Goal: Find specific page/section: Find specific page/section

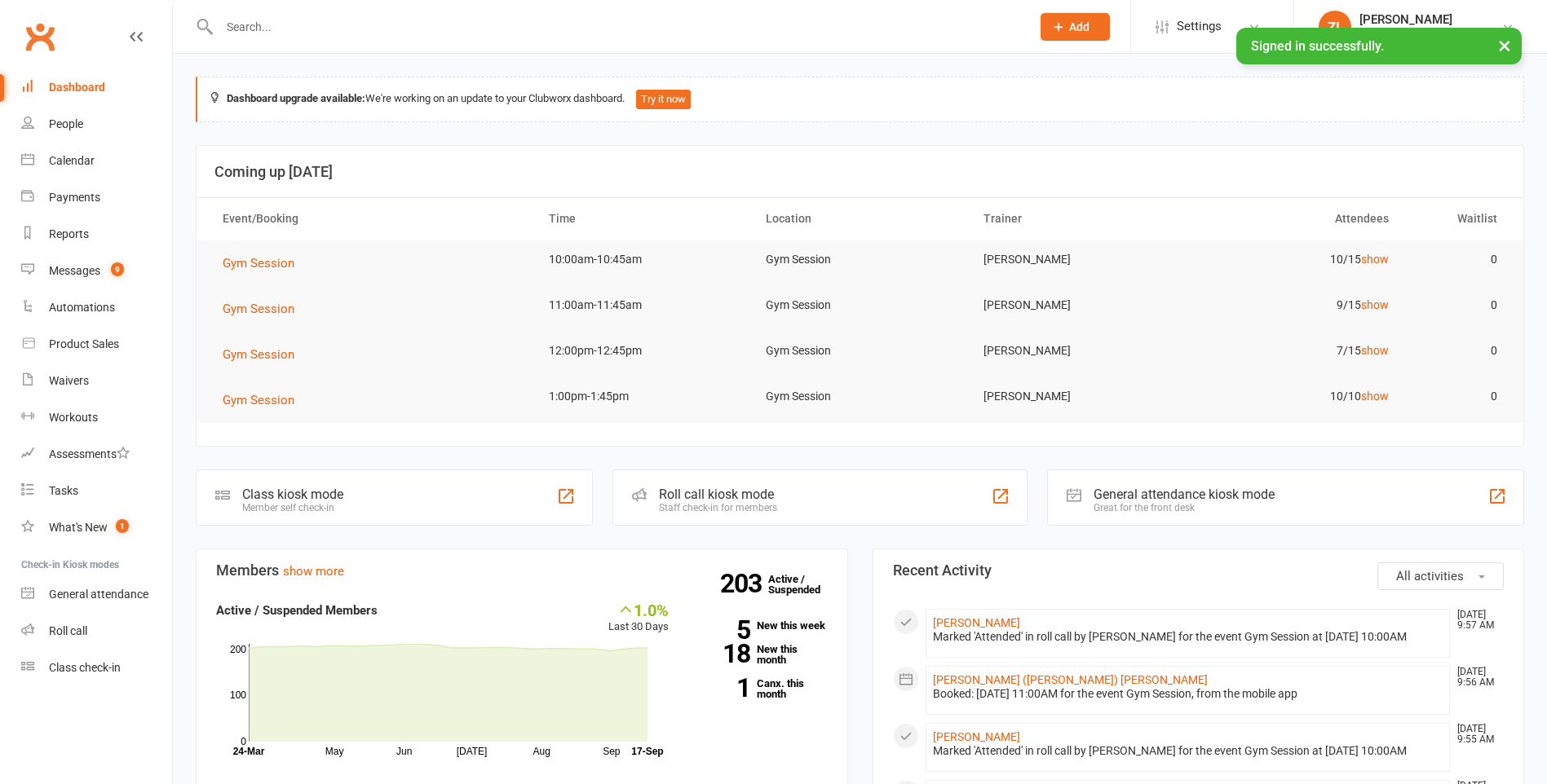
click at [356, 18] on input "text" at bounding box center [617, 27] width 805 height 23
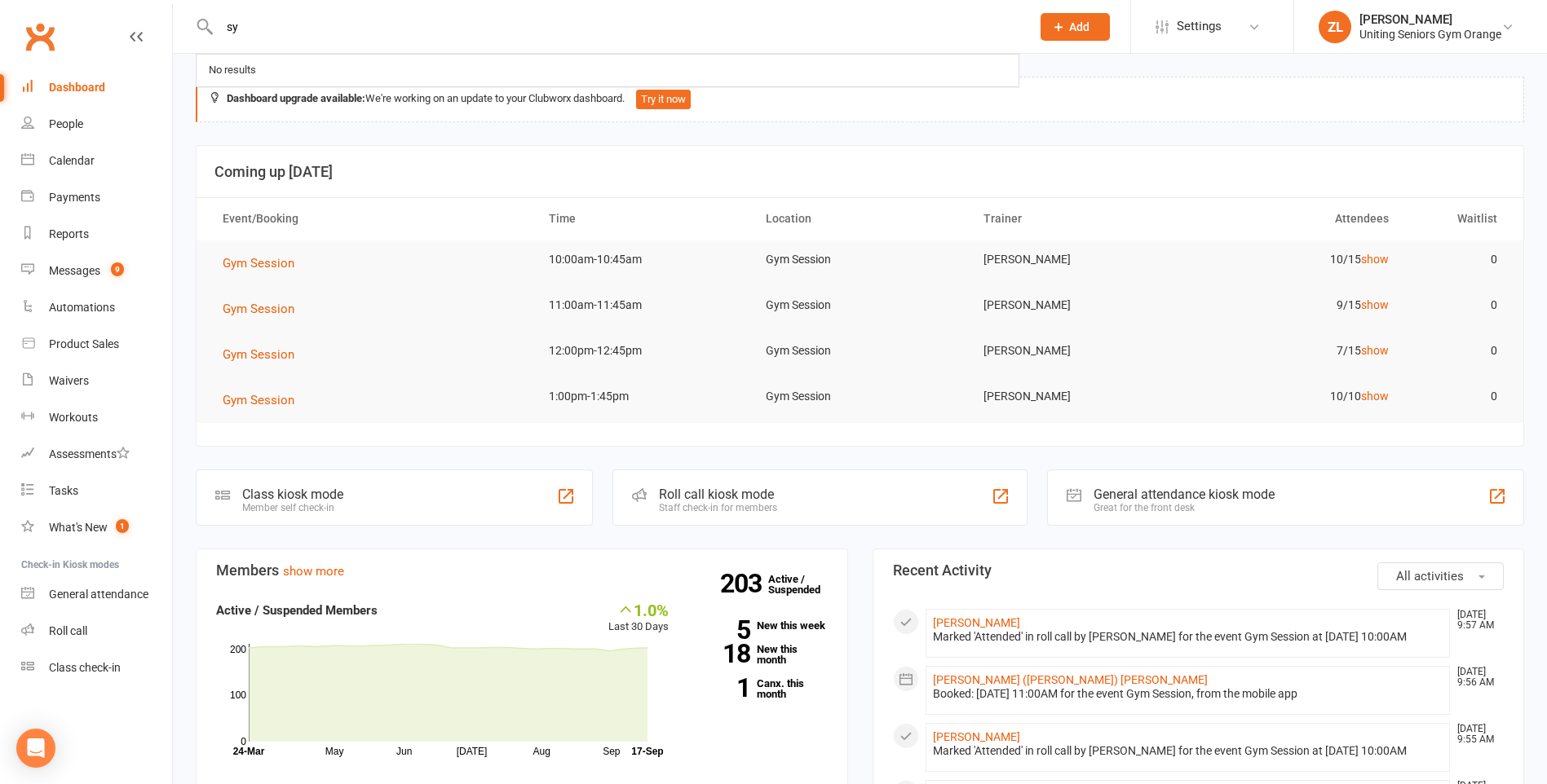
type input "s"
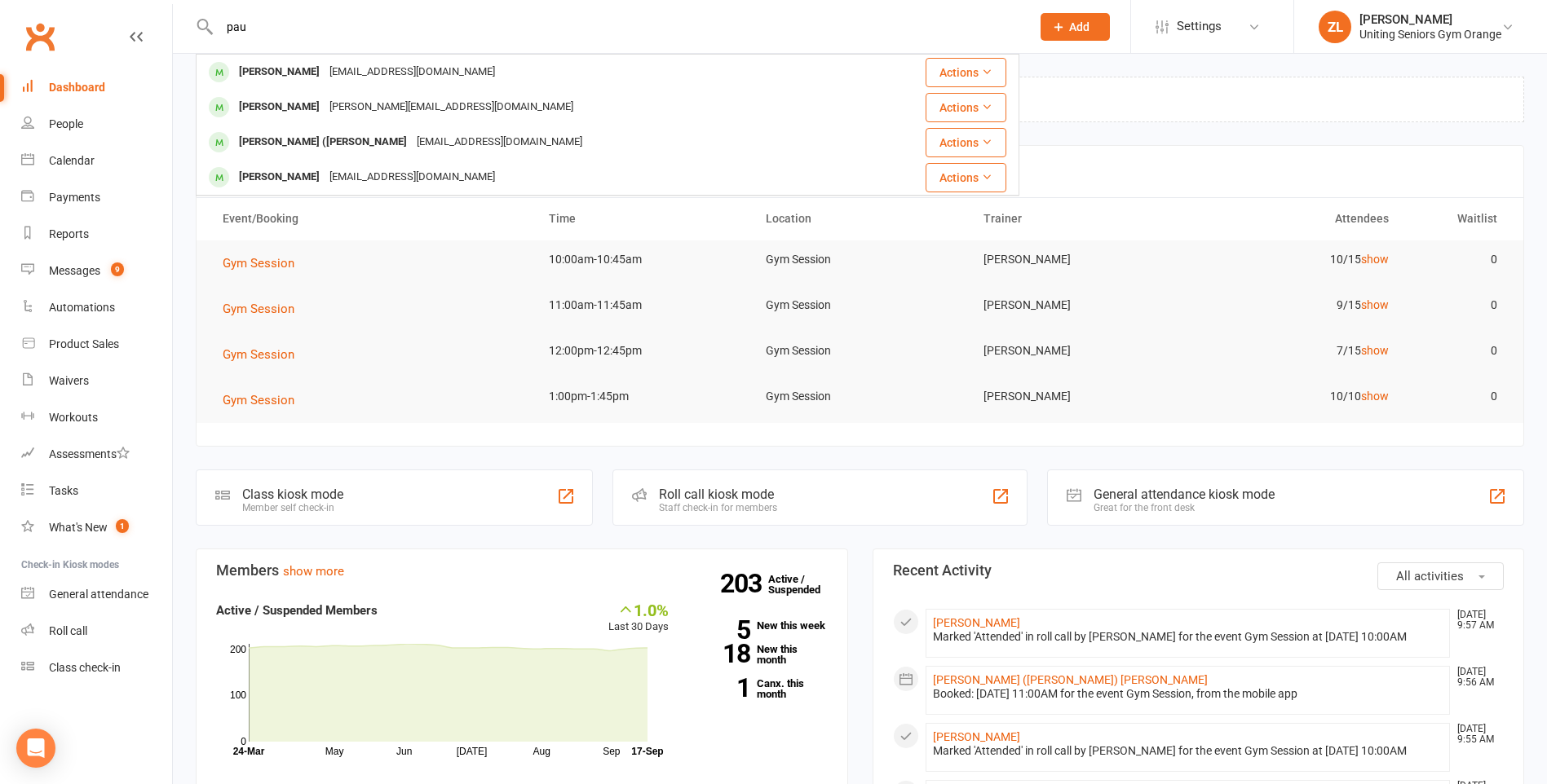
type input "pau"
click at [354, 146] on div "[PERSON_NAME] ([PERSON_NAME]" at bounding box center [323, 142] width 178 height 24
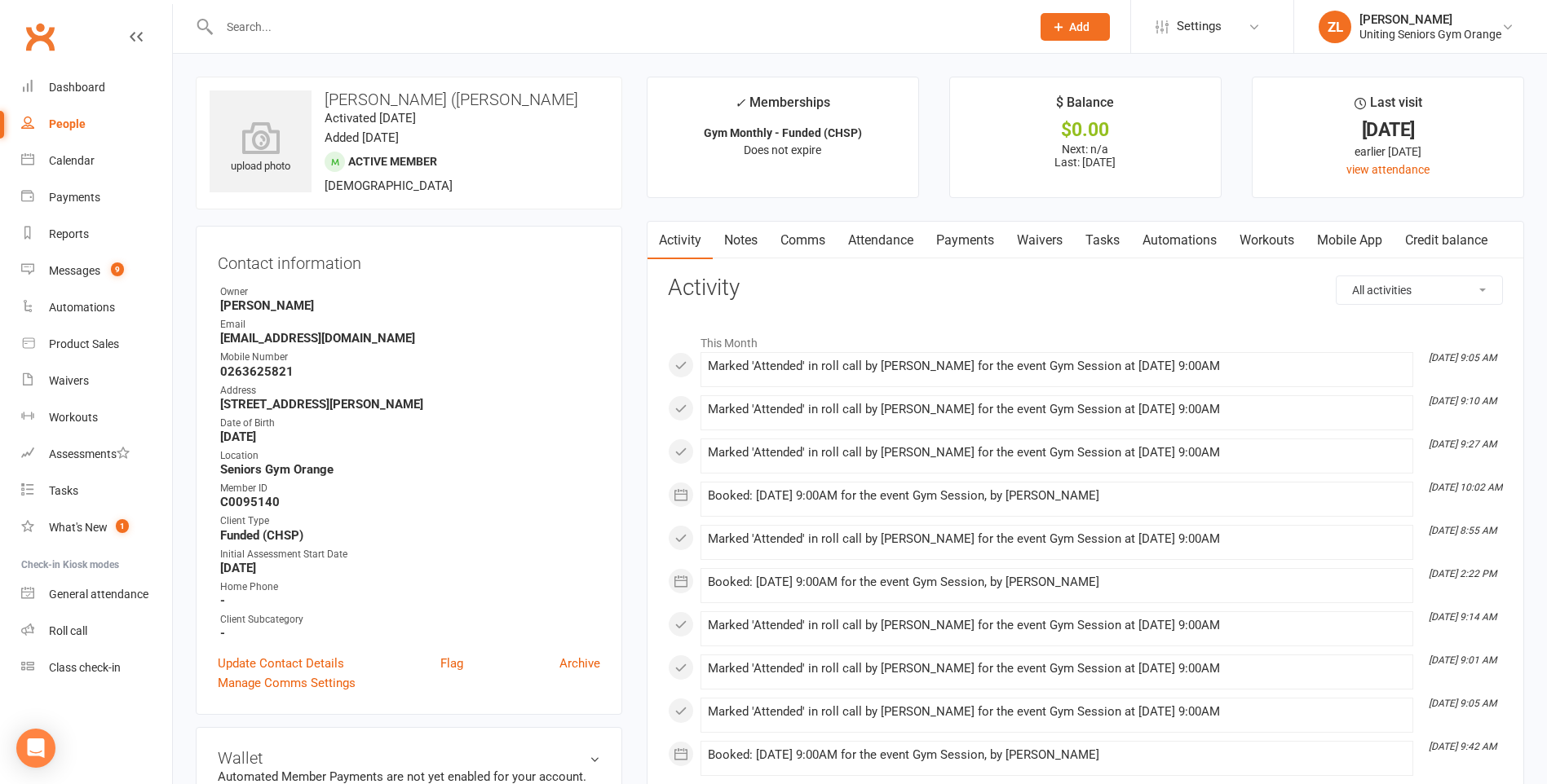
click at [892, 243] on link "Attendance" at bounding box center [880, 241] width 88 height 37
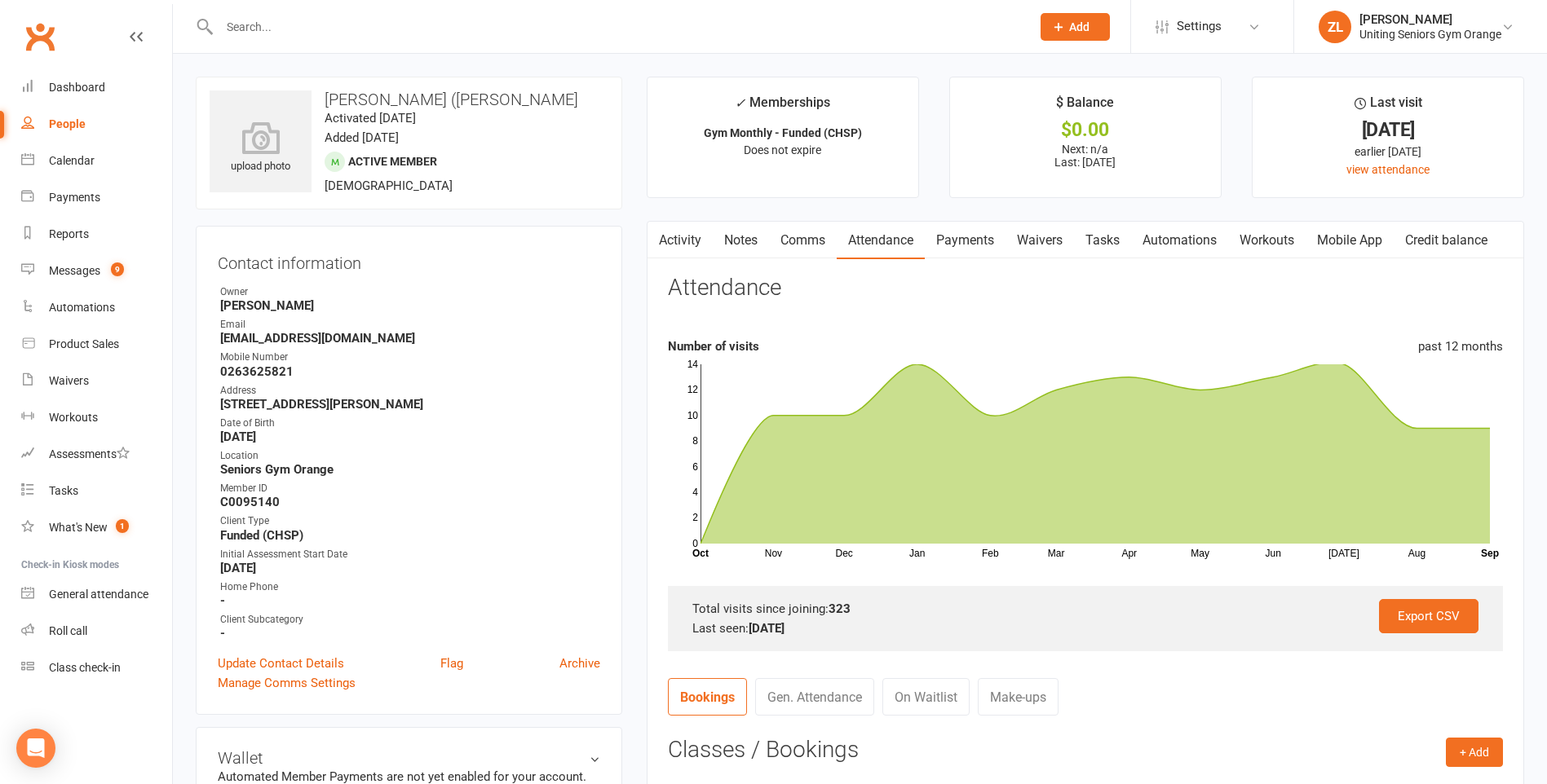
click at [527, 36] on input "text" at bounding box center [617, 27] width 805 height 23
type input "[PERSON_NAME]"
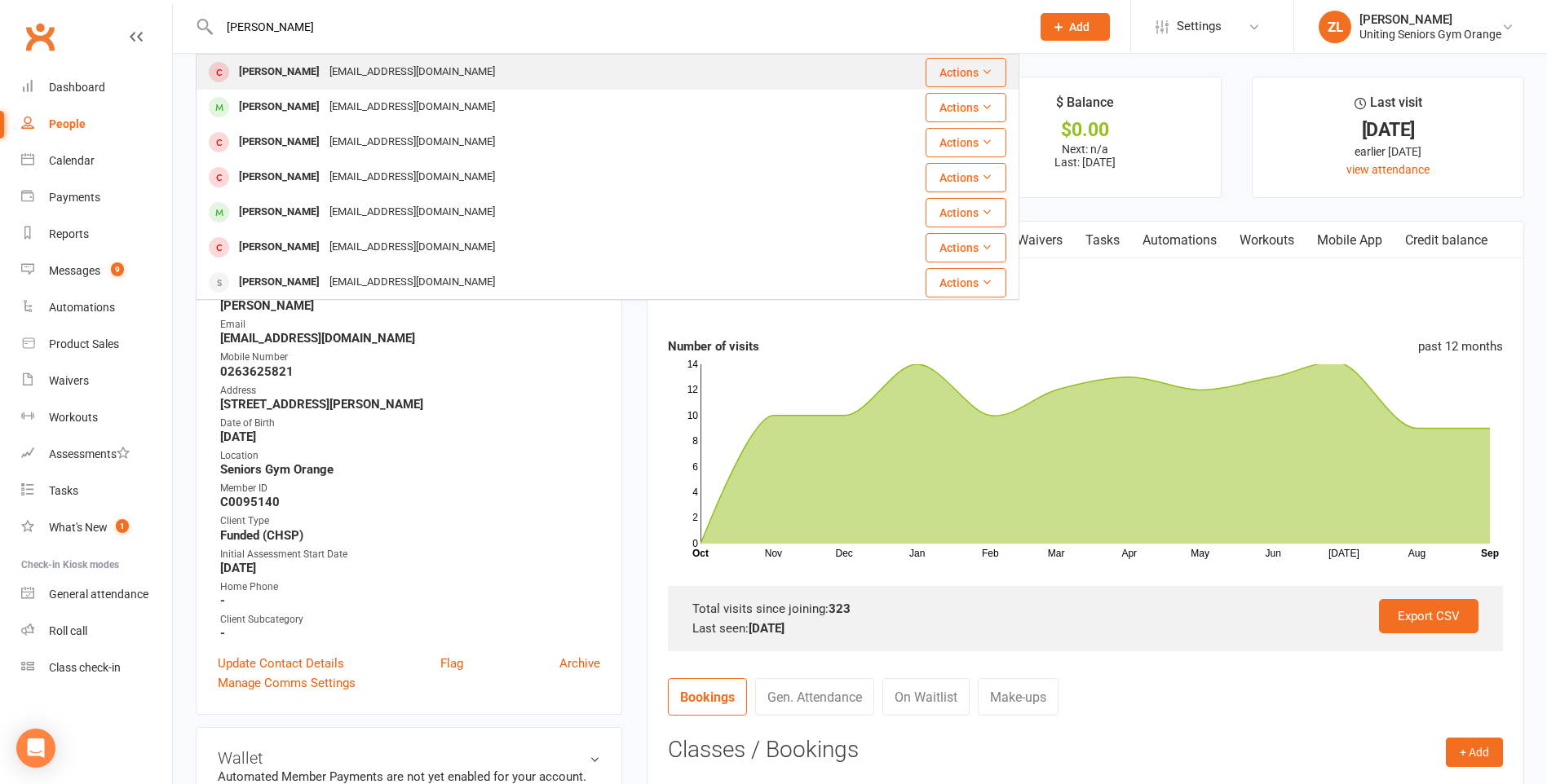
click at [493, 75] on div "[PERSON_NAME] [EMAIL_ADDRESS][DOMAIN_NAME]" at bounding box center [512, 72] width 629 height 34
